Goal: Information Seeking & Learning: Learn about a topic

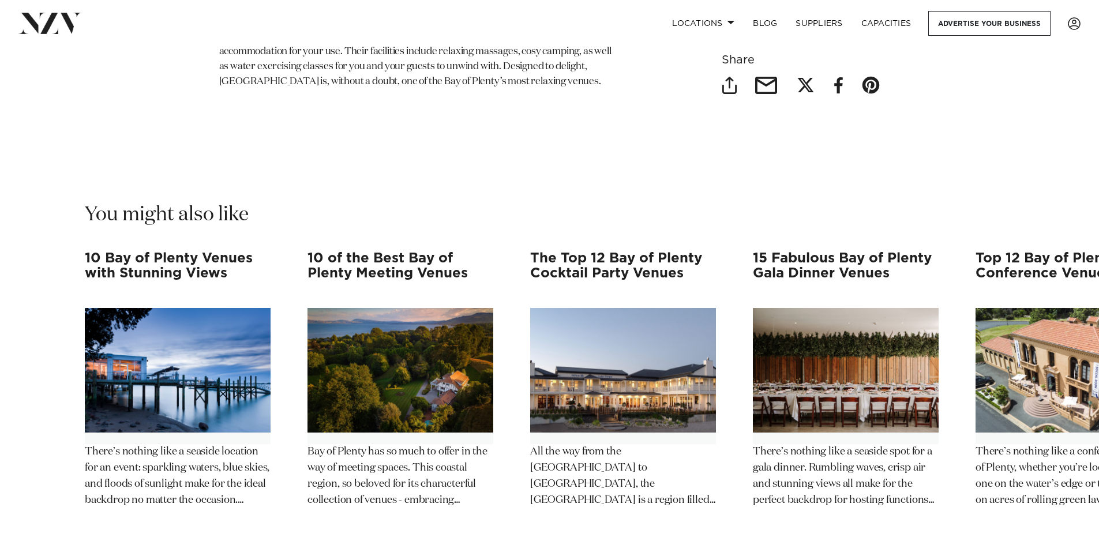
scroll to position [5767, 0]
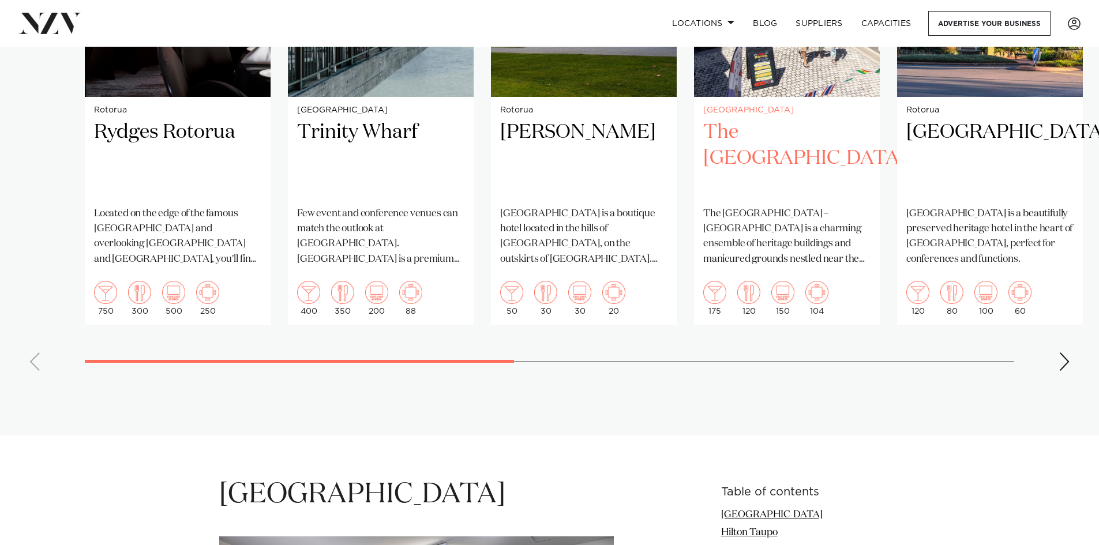
scroll to position [1038, 0]
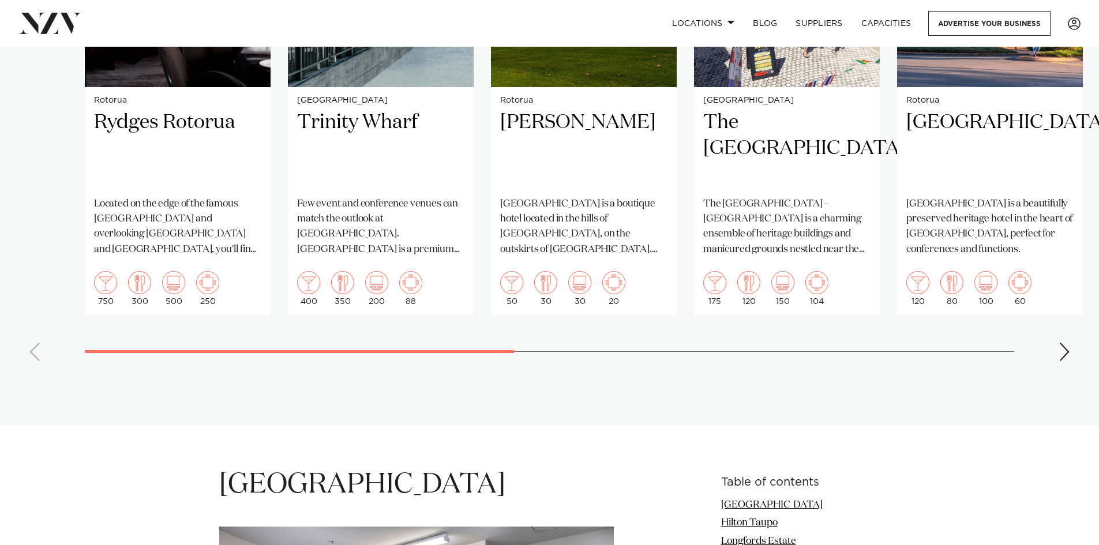
click at [1067, 349] on div "Next slide" at bounding box center [1064, 352] width 12 height 18
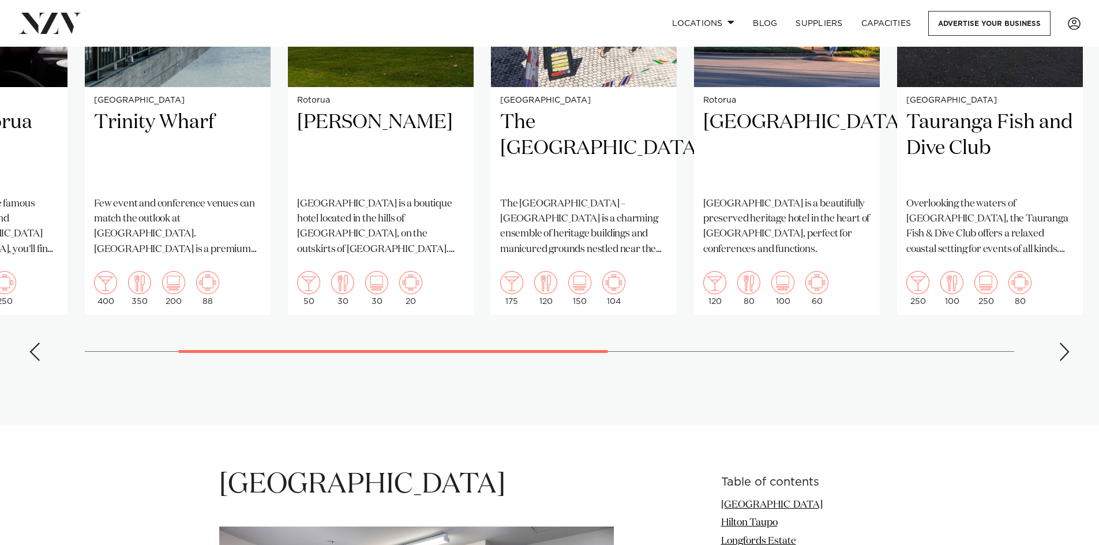
click at [1067, 349] on div "Next slide" at bounding box center [1064, 352] width 12 height 18
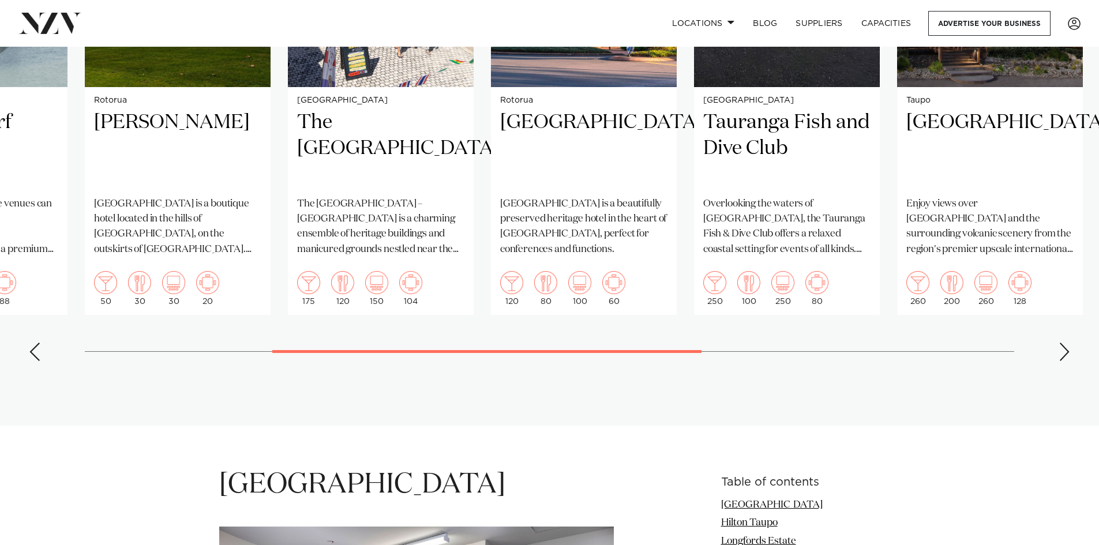
click at [1067, 349] on div "Next slide" at bounding box center [1064, 352] width 12 height 18
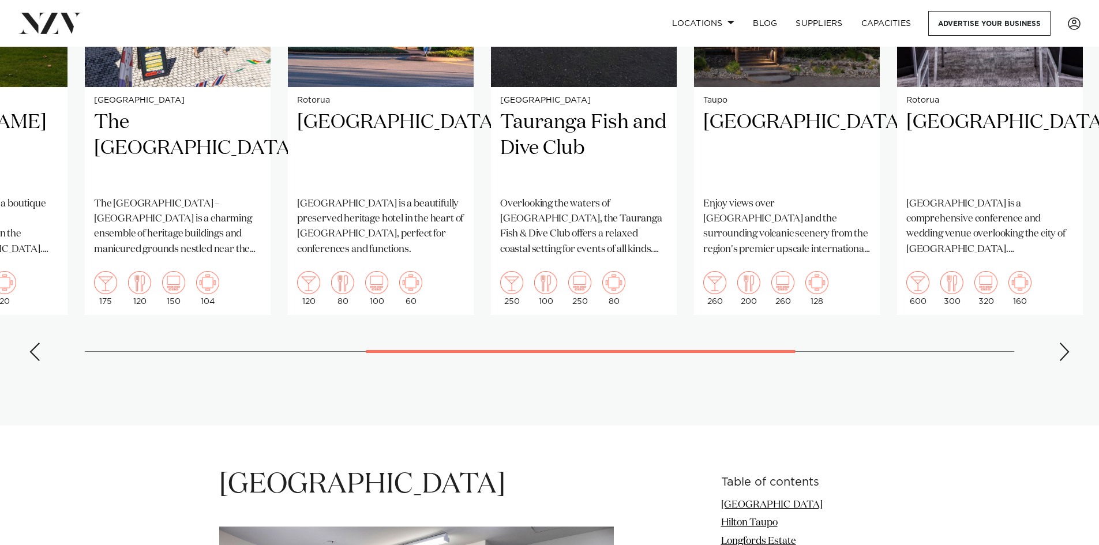
click at [1067, 349] on div "Next slide" at bounding box center [1064, 352] width 12 height 18
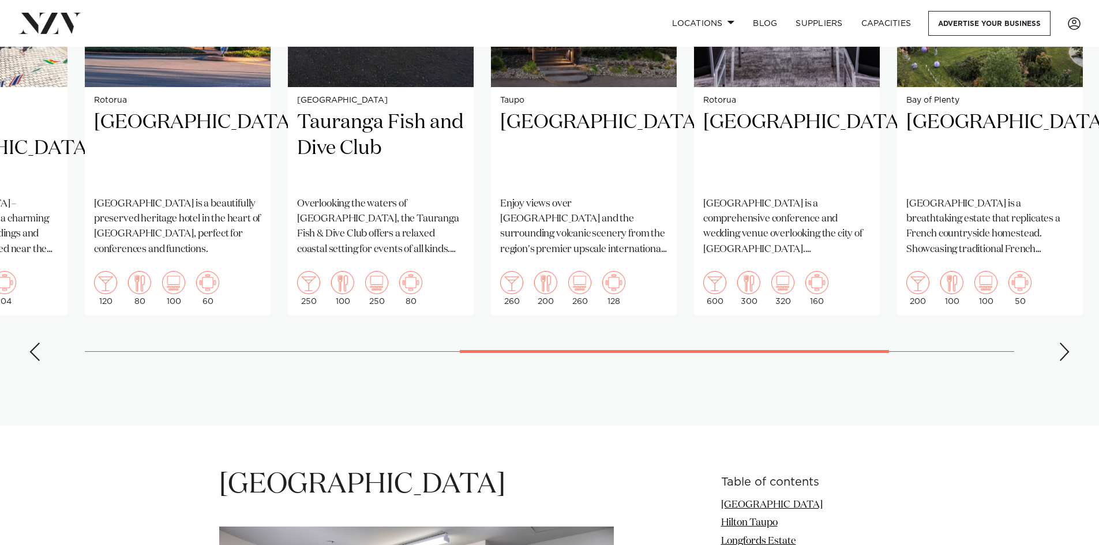
click at [1067, 349] on div "Next slide" at bounding box center [1064, 352] width 12 height 18
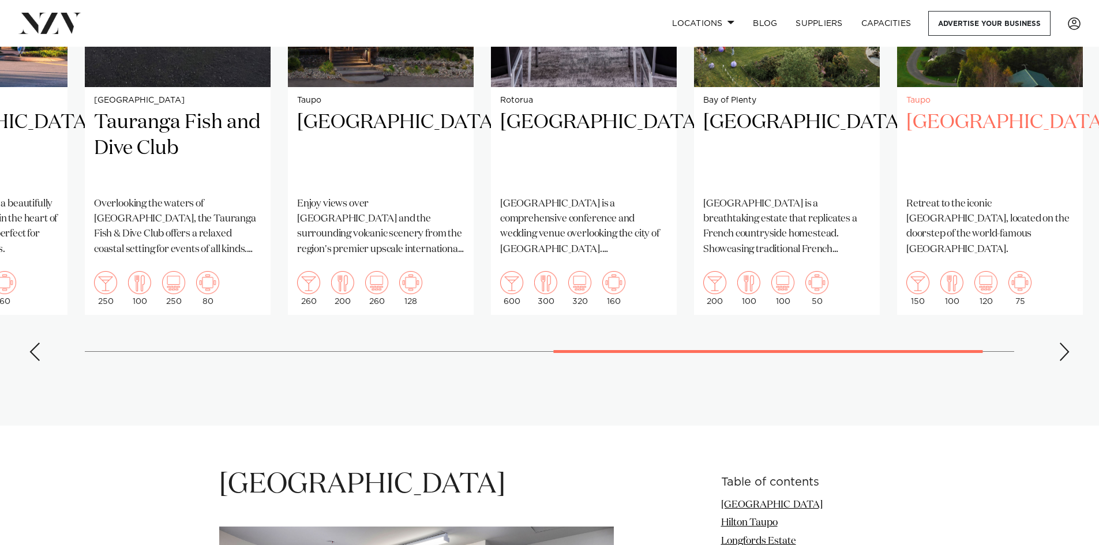
scroll to position [865, 0]
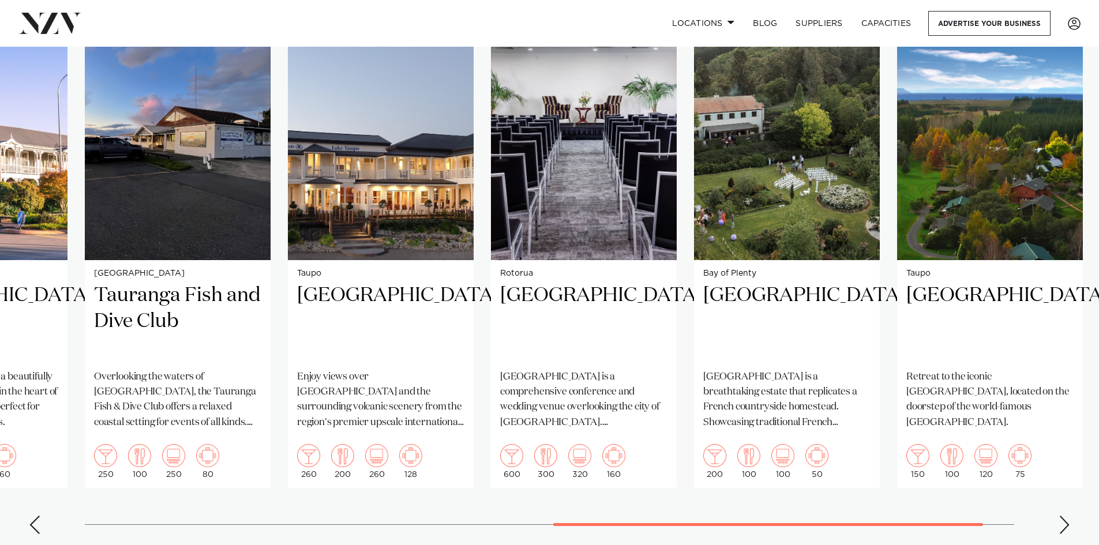
click at [1065, 525] on div "Next slide" at bounding box center [1064, 525] width 12 height 18
